Goal: Task Accomplishment & Management: Manage account settings

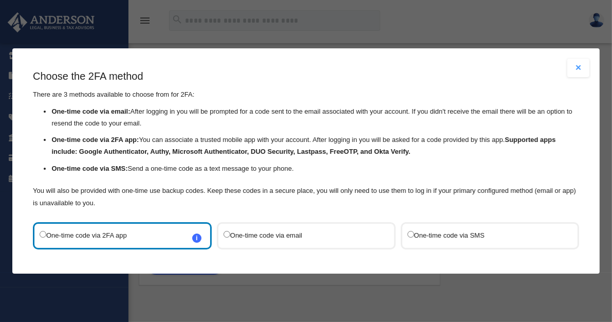
click at [569, 68] on button "Close modal" at bounding box center [578, 68] width 23 height 18
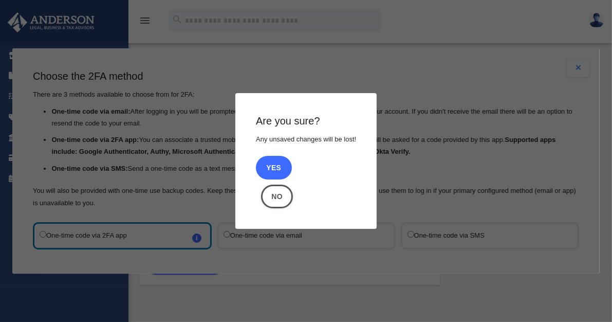
click at [267, 166] on button "Yes" at bounding box center [274, 168] width 36 height 24
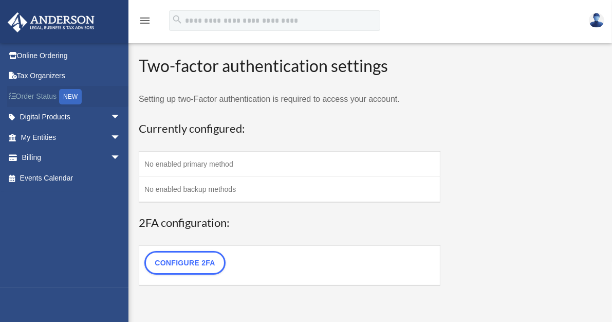
click at [42, 94] on link "Order Status NEW" at bounding box center [71, 96] width 129 height 21
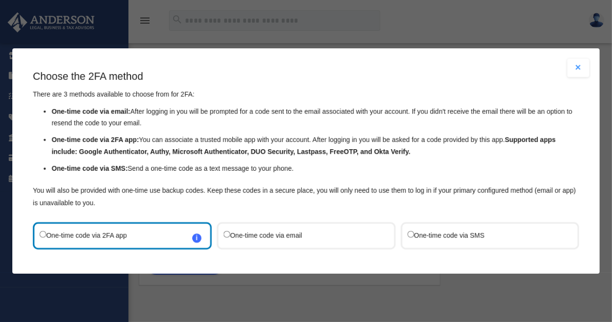
click at [573, 69] on button "Close modal" at bounding box center [578, 68] width 23 height 18
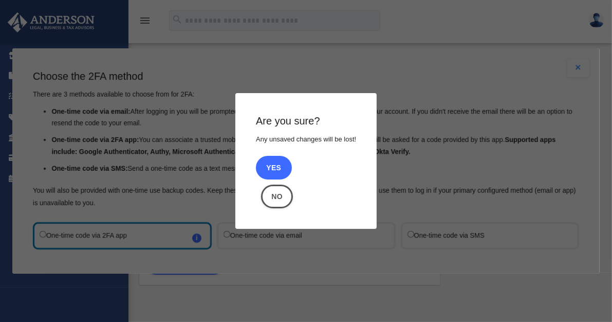
click at [268, 166] on button "Yes" at bounding box center [274, 168] width 36 height 24
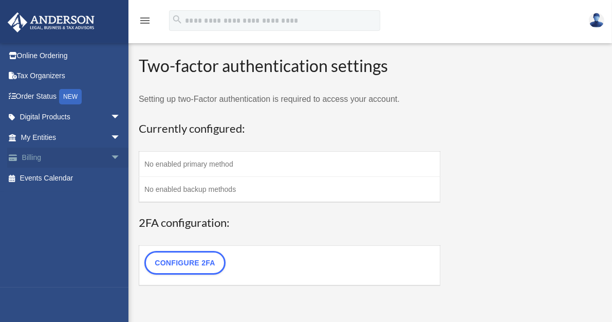
click at [38, 154] on link "Billing arrow_drop_down" at bounding box center [71, 157] width 129 height 21
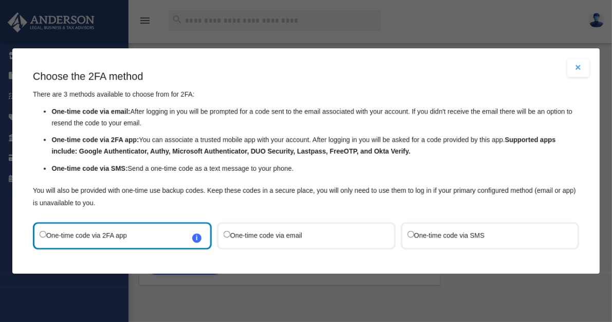
click at [99, 149] on strong "Supported apps include: Google Authenticator, Authy, Microsoft Authenticator, D…" at bounding box center [303, 146] width 504 height 20
click at [269, 234] on label "One-time code via email" at bounding box center [300, 236] width 155 height 14
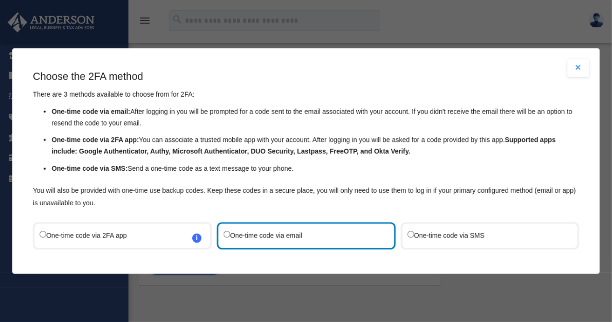
scroll to position [72, 0]
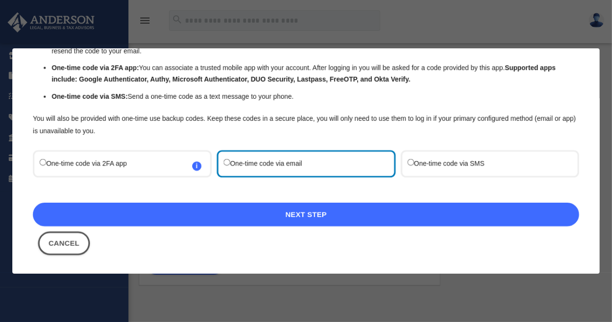
click at [434, 208] on link "Next Step" at bounding box center [306, 214] width 546 height 24
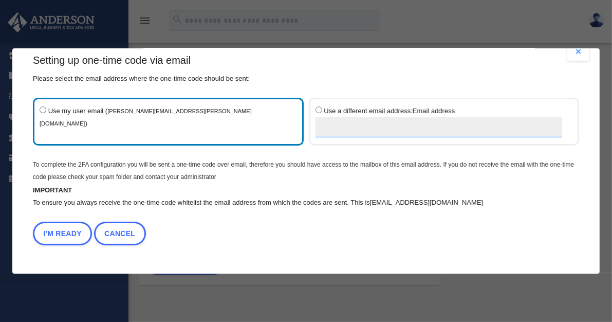
scroll to position [14, 0]
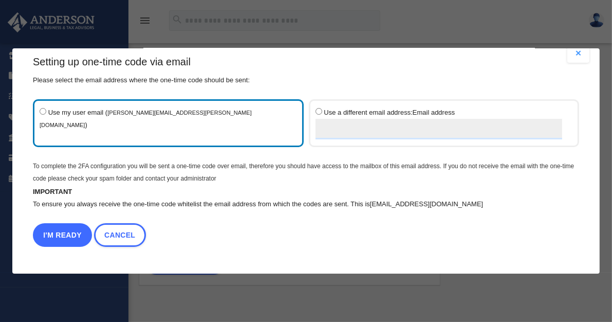
click at [66, 234] on button "I'm Ready" at bounding box center [62, 235] width 59 height 24
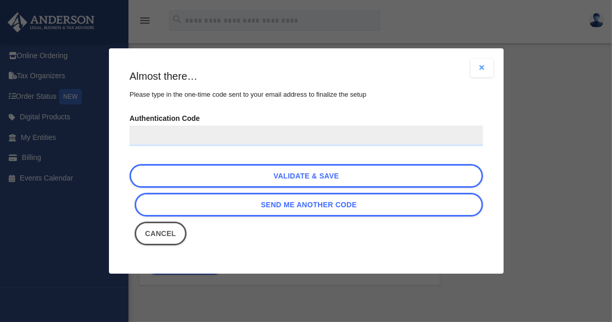
scroll to position [0, 0]
click at [247, 133] on input "Authentication Code" at bounding box center [305, 135] width 353 height 21
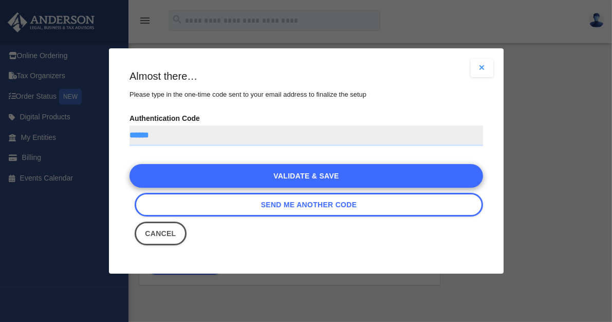
type input "******"
click at [250, 177] on link "Validate & Save" at bounding box center [305, 176] width 353 height 24
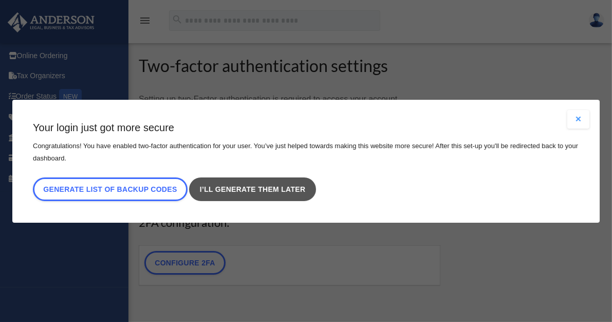
click at [298, 189] on link "I’ll generate them later" at bounding box center [252, 189] width 126 height 24
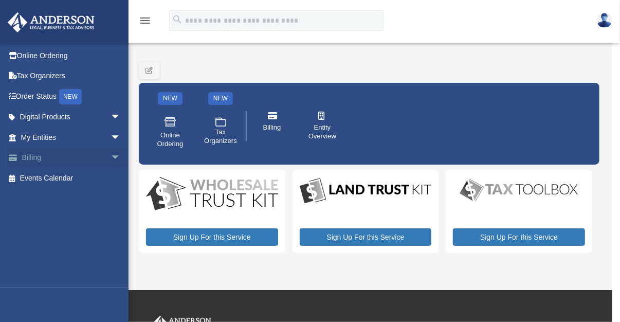
click at [37, 156] on link "Billing arrow_drop_down" at bounding box center [71, 157] width 129 height 21
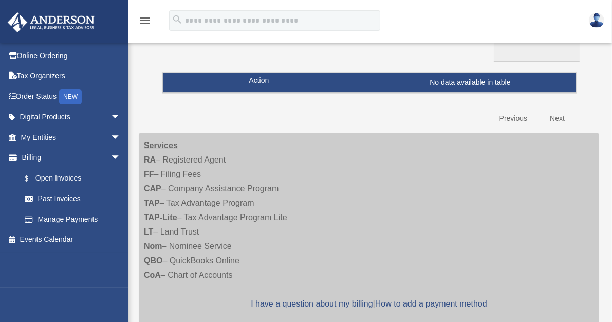
scroll to position [104, 0]
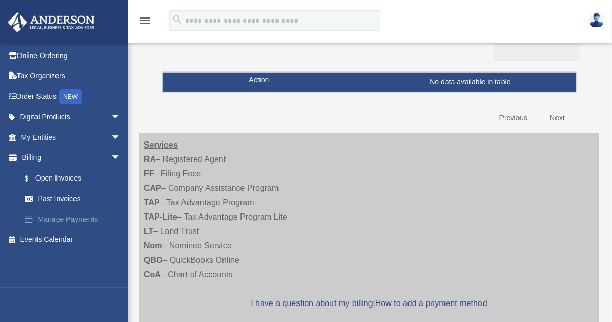
click at [62, 216] on link "Manage Payments" at bounding box center [75, 219] width 122 height 21
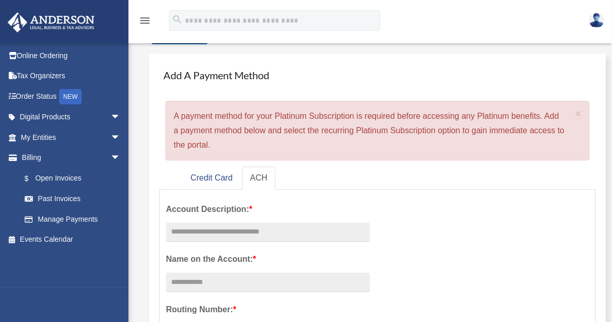
scroll to position [26, 0]
click at [215, 166] on link "Credit Card" at bounding box center [211, 177] width 59 height 23
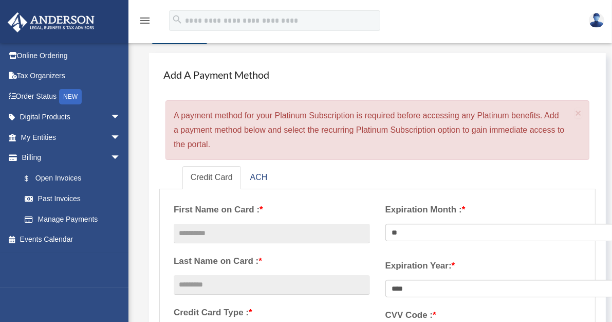
click at [598, 19] on img at bounding box center [596, 20] width 15 height 15
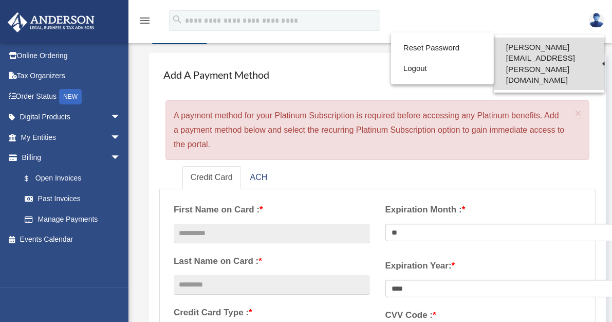
click at [576, 45] on link "[PERSON_NAME][EMAIL_ADDRESS][PERSON_NAME][DOMAIN_NAME]" at bounding box center [549, 64] width 110 height 52
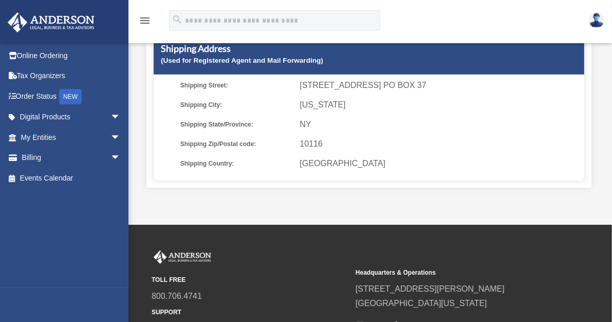
scroll to position [311, 0]
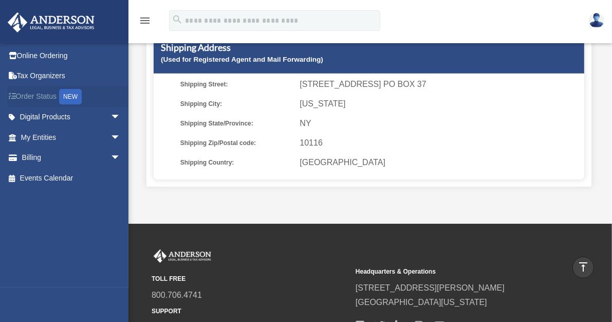
click at [54, 95] on link "Order Status NEW" at bounding box center [71, 96] width 129 height 21
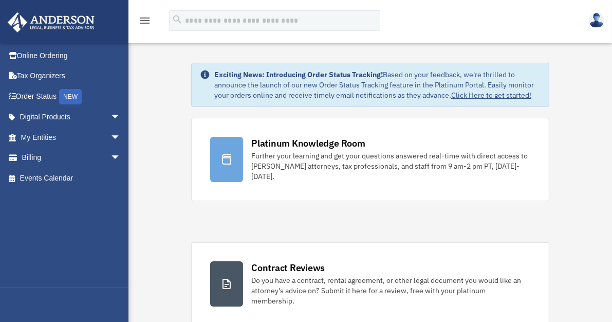
click at [601, 17] on img at bounding box center [596, 20] width 15 height 15
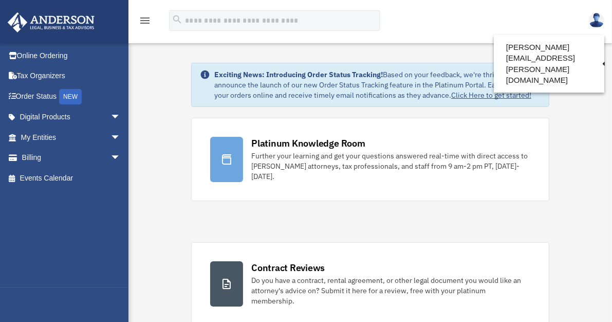
click at [465, 22] on div "menu search Site Menu add fernando.estrella.01@gmail.com Reset Password Logout" at bounding box center [306, 25] width 596 height 35
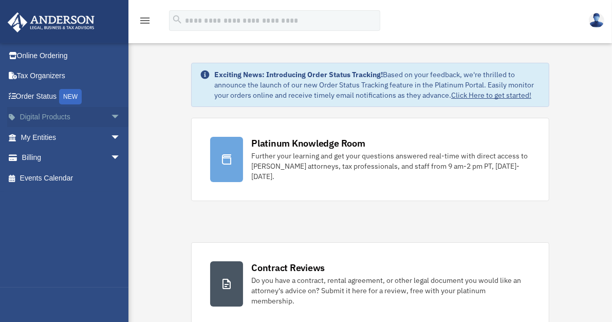
click at [51, 115] on link "Digital Products arrow_drop_down" at bounding box center [71, 117] width 129 height 21
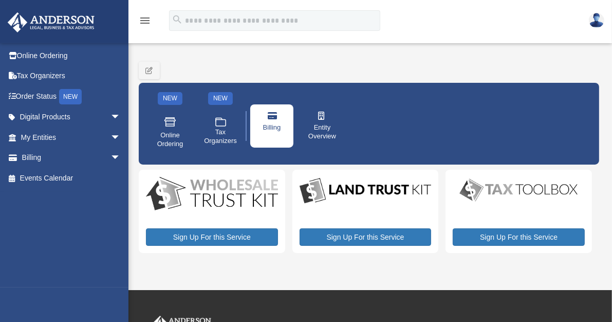
click at [271, 113] on icon at bounding box center [272, 115] width 8 height 8
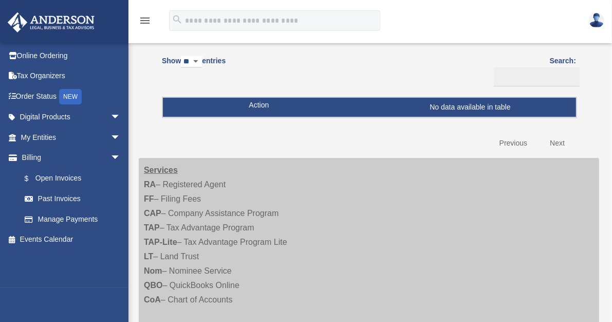
scroll to position [78, 0]
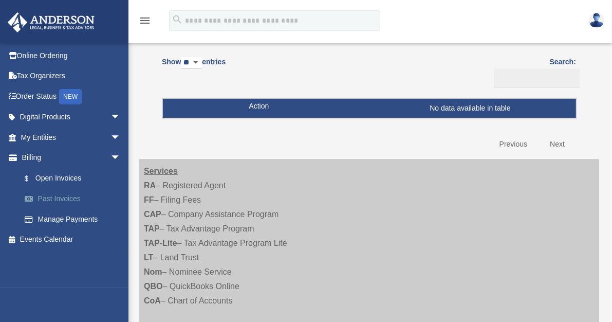
click at [61, 200] on link "Past Invoices" at bounding box center [75, 199] width 122 height 21
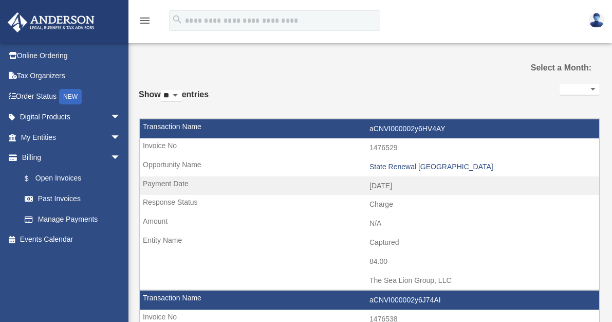
select select
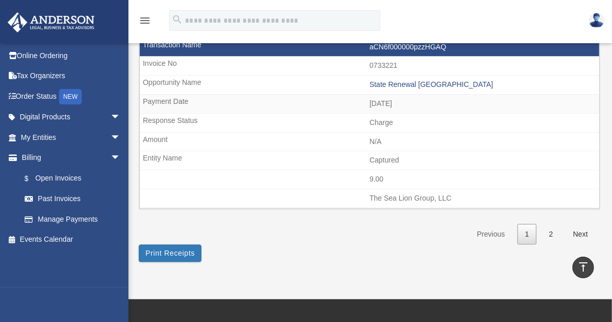
scroll to position [1623, 0]
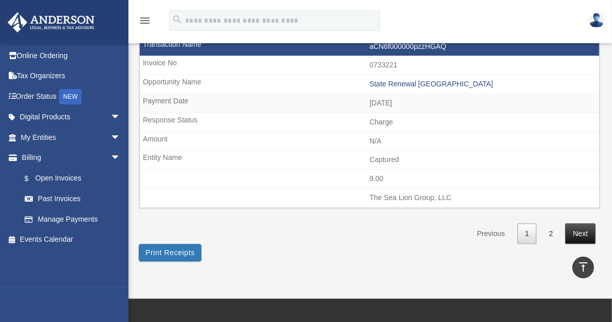
click at [582, 223] on link "Next" at bounding box center [580, 233] width 30 height 21
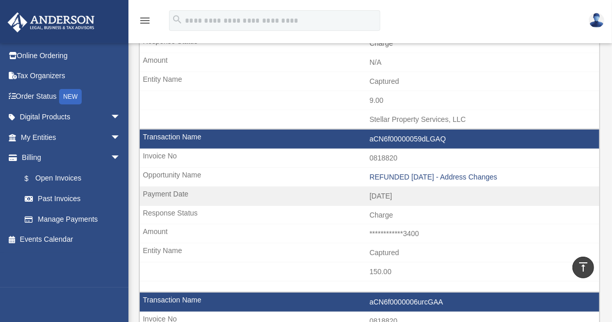
scroll to position [0, 0]
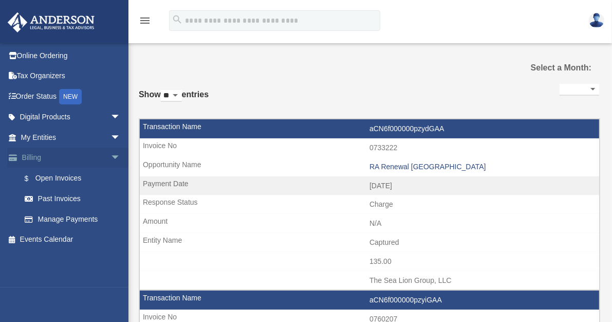
click at [67, 154] on link "Billing arrow_drop_down" at bounding box center [71, 157] width 129 height 21
click at [47, 219] on link "Manage Payments" at bounding box center [75, 219] width 122 height 21
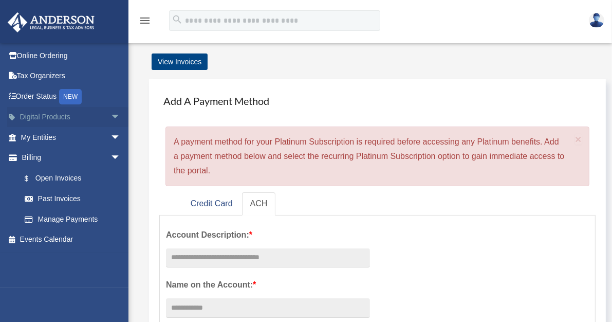
click at [42, 115] on link "Digital Products arrow_drop_down" at bounding box center [71, 117] width 129 height 21
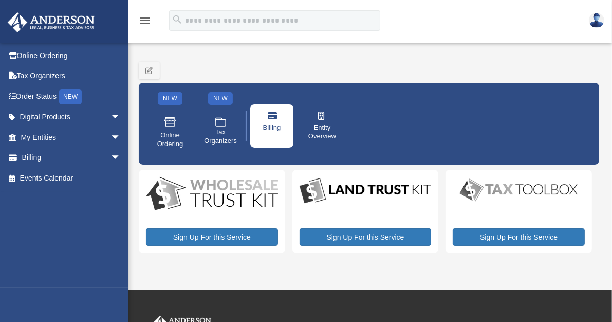
click at [275, 116] on icon at bounding box center [272, 115] width 8 height 8
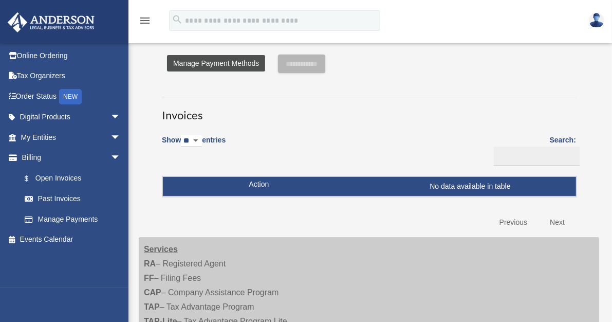
click at [220, 66] on link "Manage Payment Methods" at bounding box center [216, 63] width 98 height 16
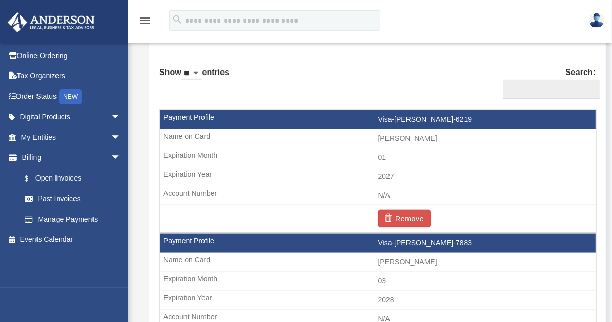
scroll to position [616, 0]
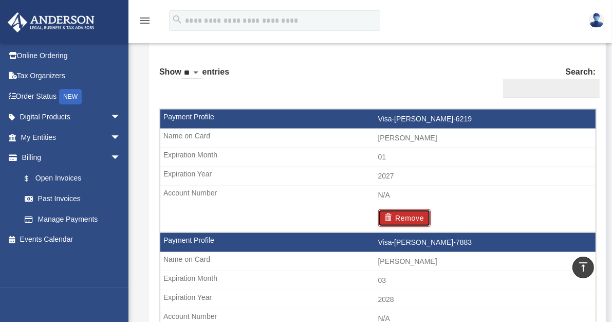
click at [396, 214] on span "button" at bounding box center [390, 217] width 11 height 7
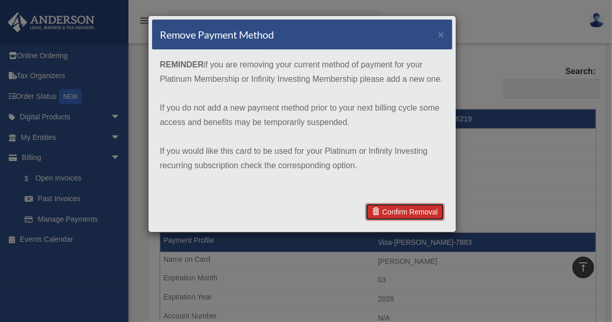
click at [379, 210] on span at bounding box center [377, 211] width 10 height 7
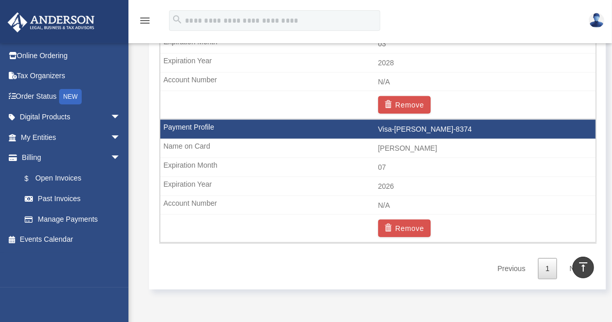
scroll to position [894, 0]
click at [431, 219] on button "Remove" at bounding box center [404, 227] width 53 height 17
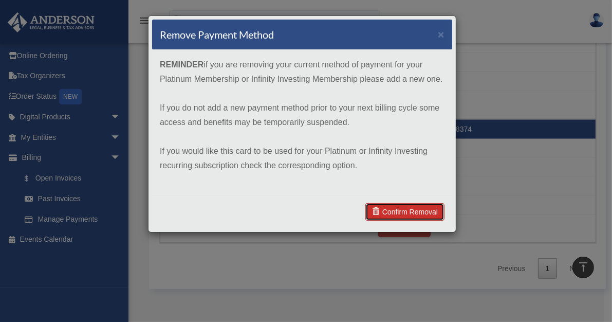
click at [425, 209] on link "Confirm Removal" at bounding box center [404, 211] width 79 height 17
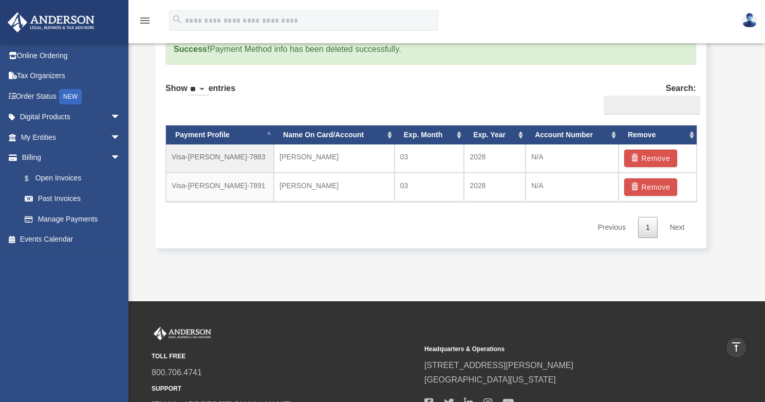
scroll to position [542, 0]
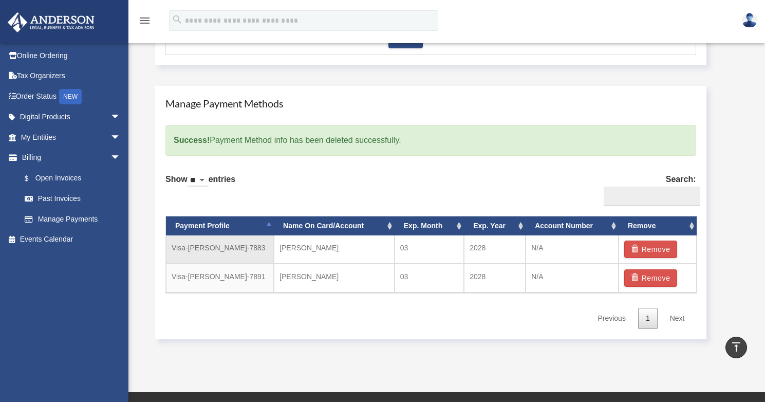
click at [191, 253] on td "Visa-[PERSON_NAME]-7883" at bounding box center [220, 249] width 108 height 28
click at [240, 258] on td "Visa-[PERSON_NAME]-7883" at bounding box center [220, 249] width 108 height 28
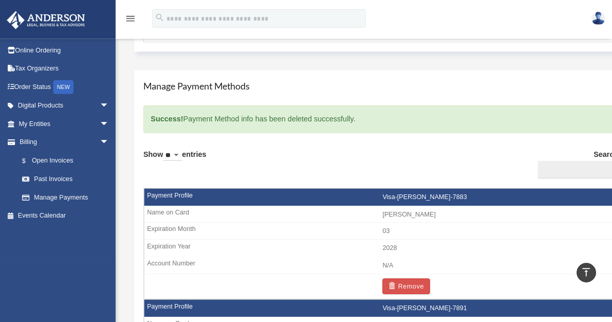
scroll to position [547, 0]
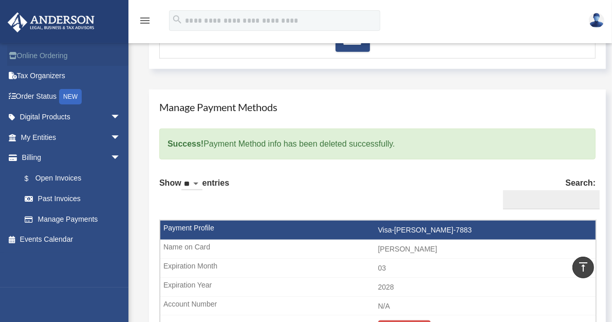
click at [54, 53] on link "Online Ordering" at bounding box center [71, 55] width 129 height 21
